Goal: Information Seeking & Learning: Learn about a topic

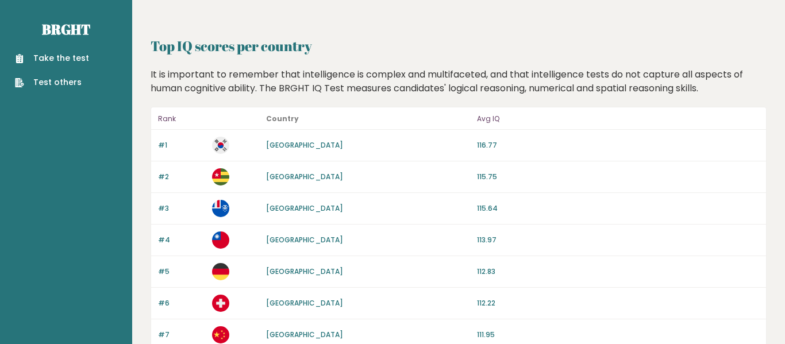
click at [286, 142] on link "[GEOGRAPHIC_DATA]" at bounding box center [304, 145] width 77 height 10
click at [287, 146] on link "[GEOGRAPHIC_DATA]" at bounding box center [304, 145] width 77 height 10
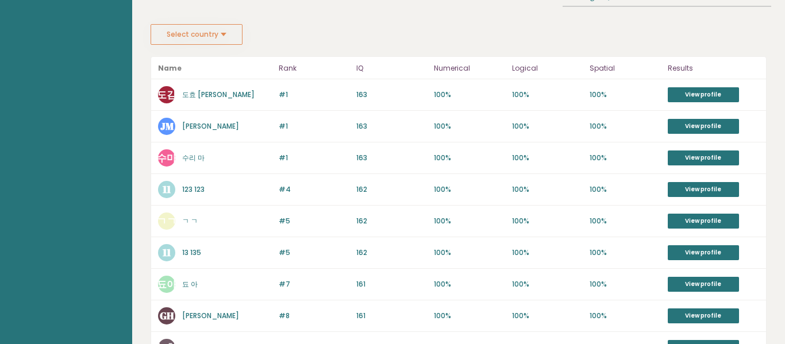
scroll to position [194, 0]
